Goal: Transaction & Acquisition: Book appointment/travel/reservation

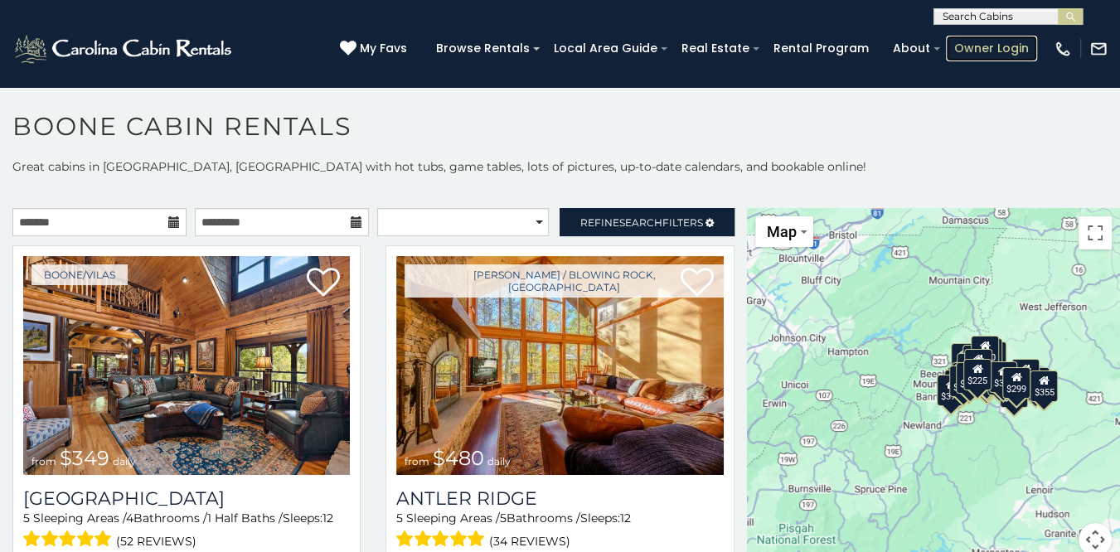
click at [978, 49] on link "Owner Login" at bounding box center [991, 49] width 91 height 26
click at [980, 19] on input "text" at bounding box center [1006, 20] width 145 height 17
type input "****"
click at [986, 42] on li "Benz ine Farm" at bounding box center [1008, 38] width 148 height 15
click at [1069, 15] on img "submit" at bounding box center [1070, 17] width 12 height 12
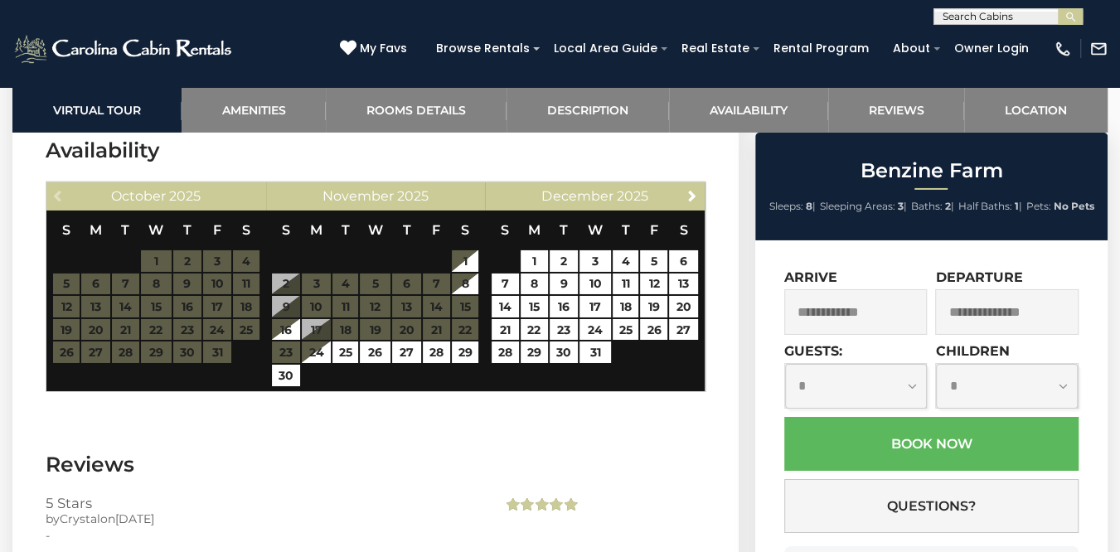
scroll to position [3404, 0]
